Goal: Task Accomplishment & Management: Use online tool/utility

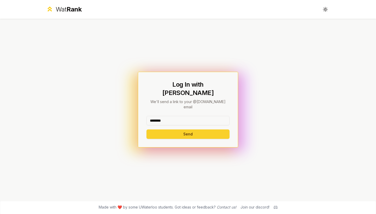
type input "********"
click at [160, 129] on button "Send" at bounding box center [187, 133] width 83 height 9
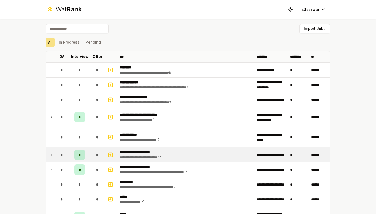
click at [53, 157] on icon at bounding box center [51, 155] width 4 height 6
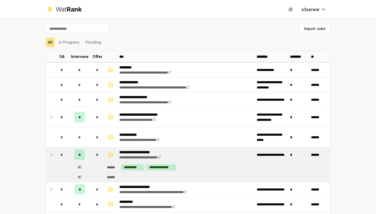
click at [53, 157] on icon at bounding box center [51, 155] width 4 height 6
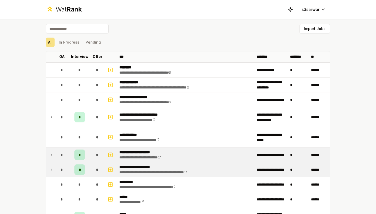
click at [55, 174] on td "*" at bounding box center [62, 169] width 15 height 15
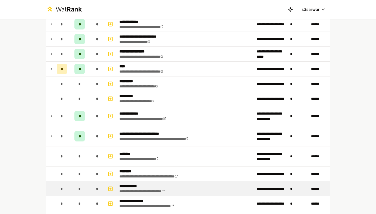
scroll to position [218, 0]
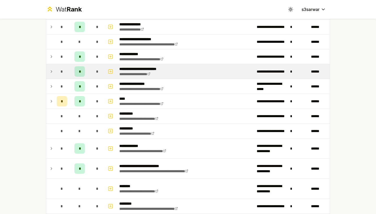
click at [52, 73] on icon at bounding box center [51, 71] width 4 height 6
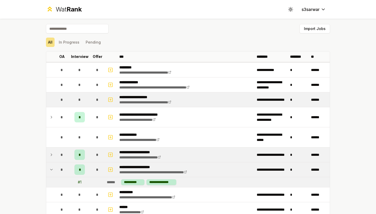
scroll to position [0, 0]
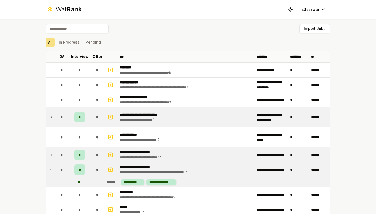
click at [52, 119] on icon at bounding box center [51, 117] width 4 height 6
